Goal: Find specific page/section: Find specific page/section

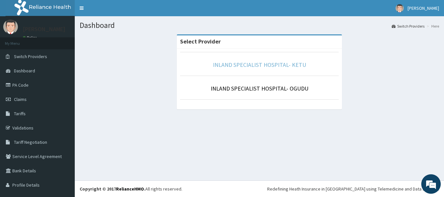
click at [243, 67] on link "INLAND SPECIALIST HOSPITAL- KETU" at bounding box center [259, 64] width 93 height 7
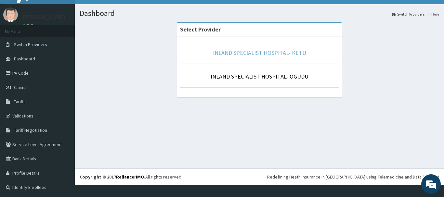
scroll to position [13, 0]
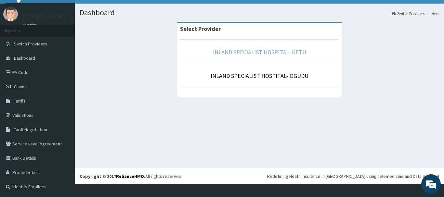
click at [249, 54] on link "INLAND SPECIALIST HOSPITAL- KETU" at bounding box center [259, 51] width 93 height 7
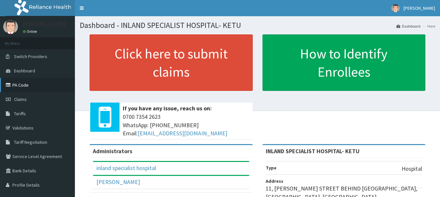
click at [29, 82] on link "PA Code" at bounding box center [37, 85] width 75 height 14
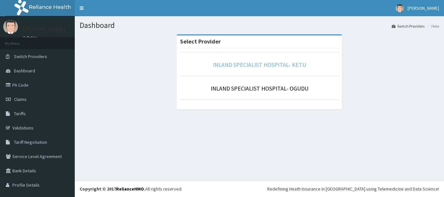
click at [243, 66] on link "INLAND SPECIALIST HOSPITAL- KETU" at bounding box center [259, 64] width 93 height 7
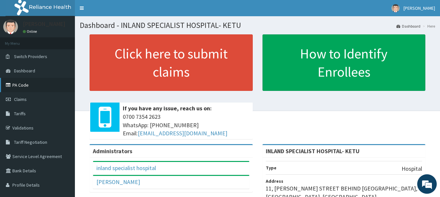
click at [34, 88] on link "PA Code" at bounding box center [37, 85] width 75 height 14
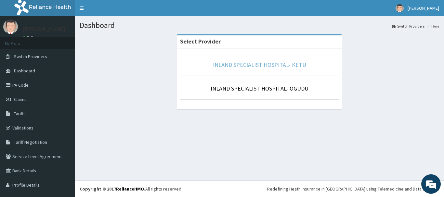
click at [235, 65] on link "INLAND SPECIALIST HOSPITAL- KETU" at bounding box center [259, 64] width 93 height 7
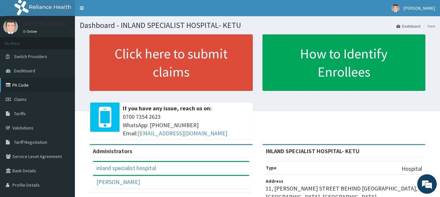
click at [39, 92] on link "PA Code" at bounding box center [37, 85] width 75 height 14
